Goal: Check status

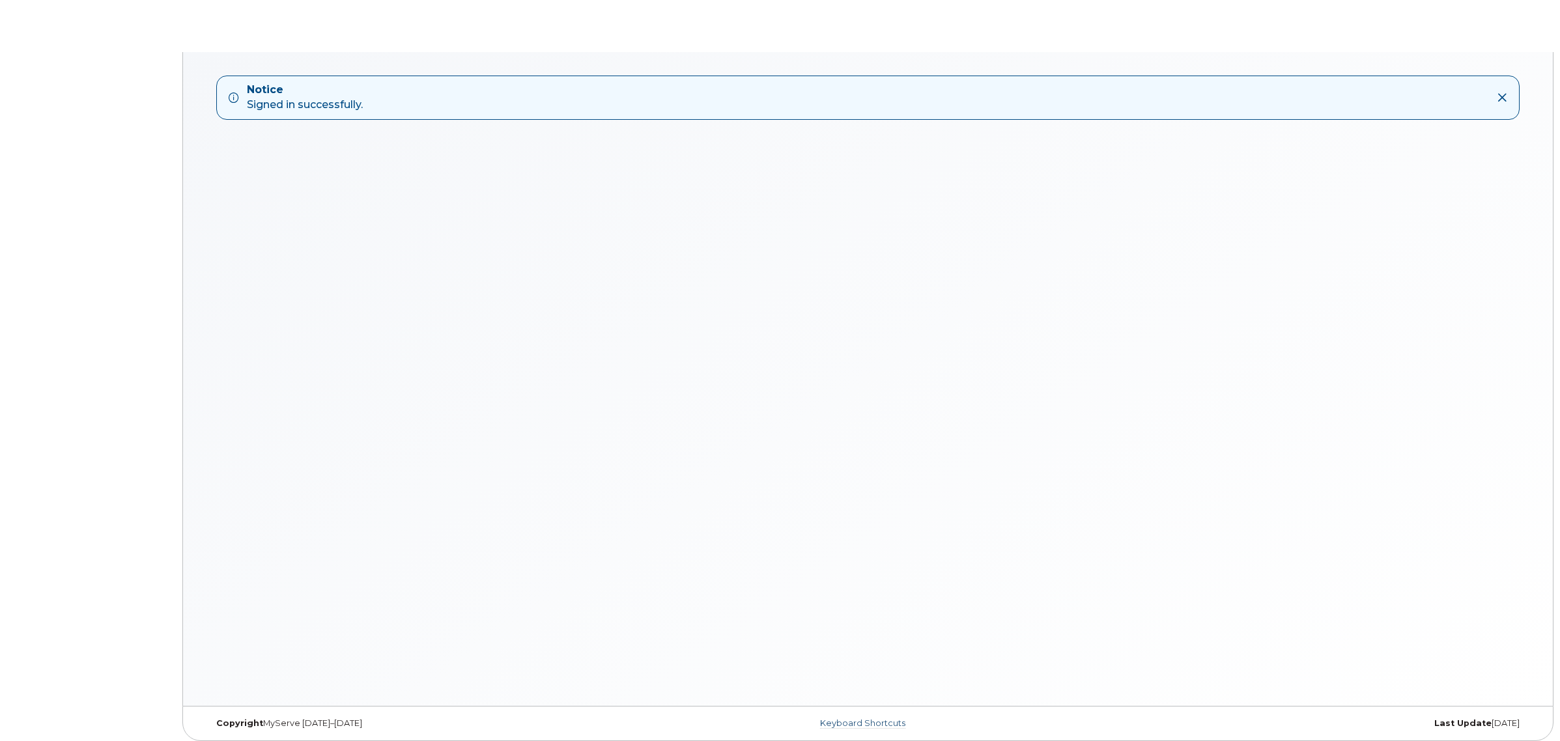
click at [869, 726] on link "Keyboard Shortcuts" at bounding box center [862, 723] width 85 height 10
click at [1500, 100] on icon at bounding box center [1502, 97] width 10 height 10
